Goal: Find specific page/section: Find specific page/section

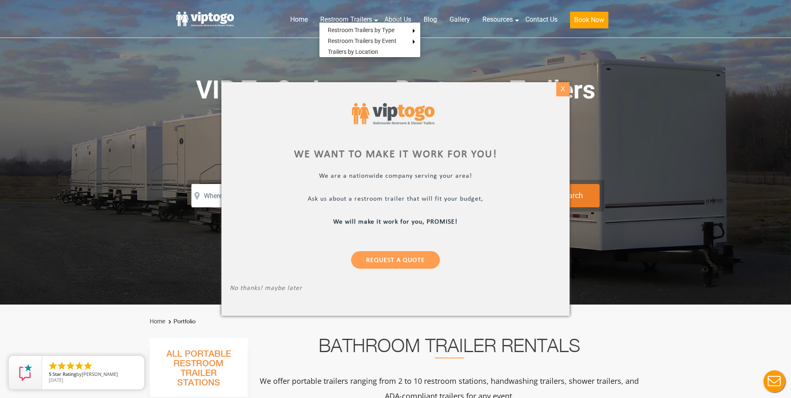
click at [565, 93] on div "X" at bounding box center [563, 89] width 13 height 14
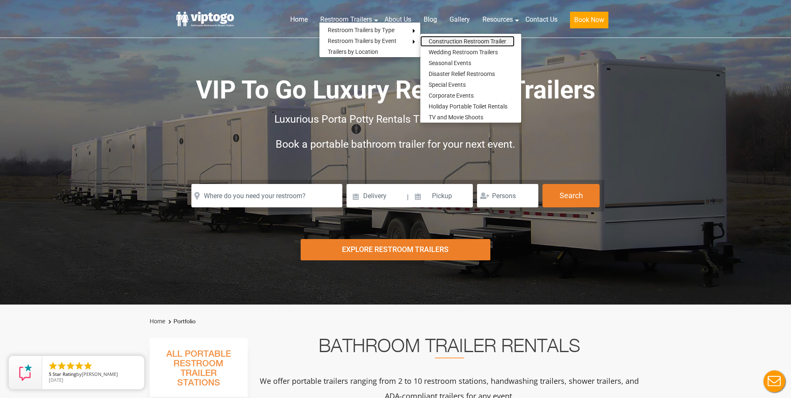
click at [458, 38] on link "Construction Restroom Trailer" at bounding box center [467, 41] width 94 height 11
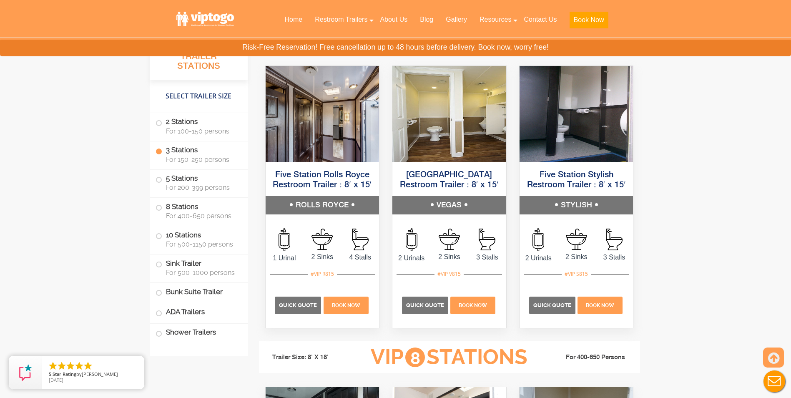
scroll to position [1626, 0]
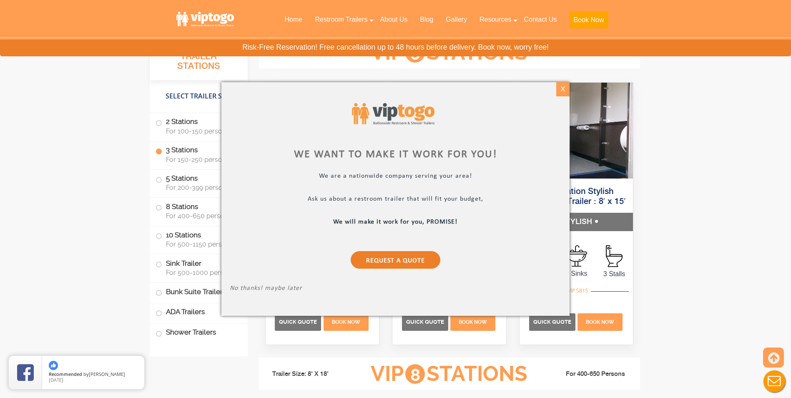
click at [564, 87] on div "X" at bounding box center [563, 89] width 13 height 14
